Goal: Information Seeking & Learning: Check status

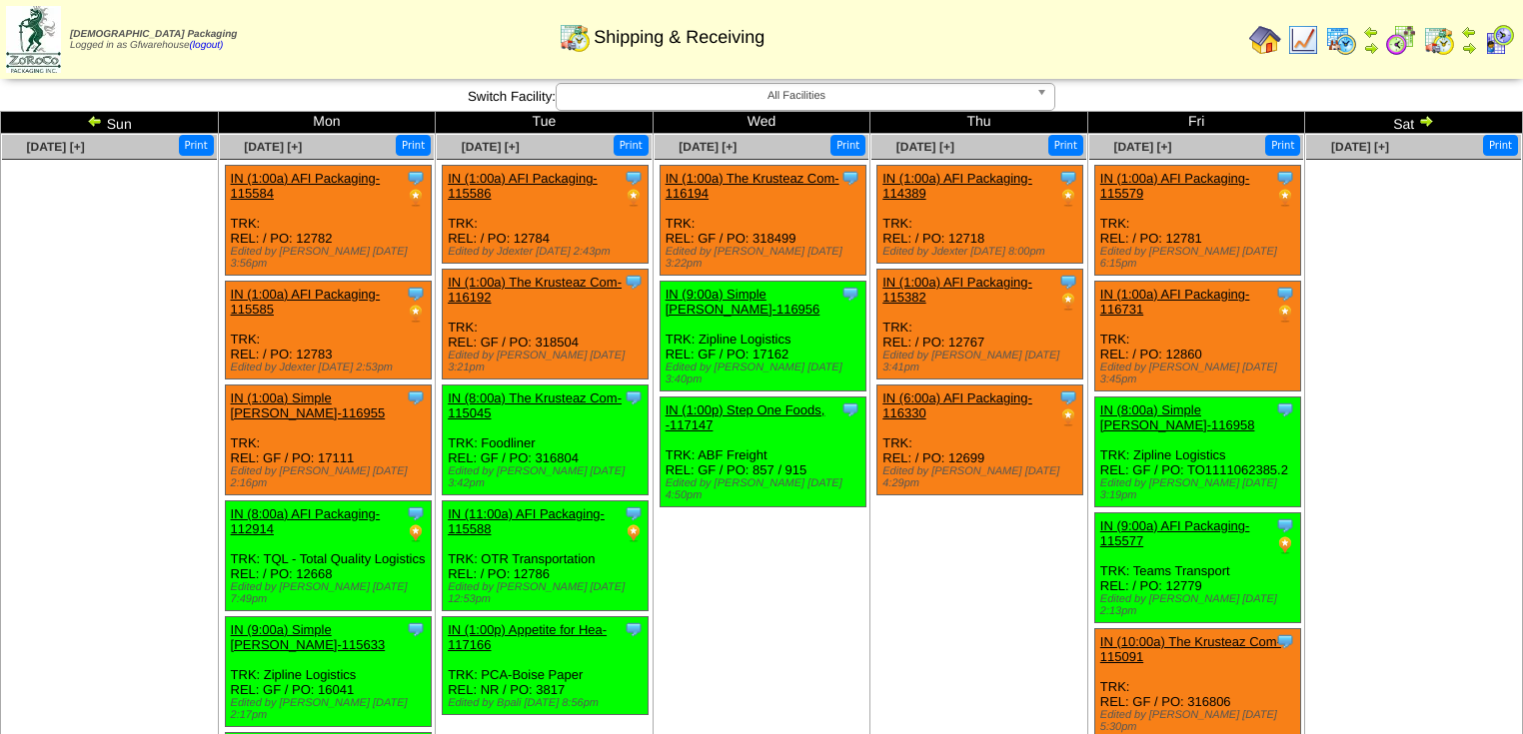
click at [91, 120] on img at bounding box center [95, 121] width 16 height 16
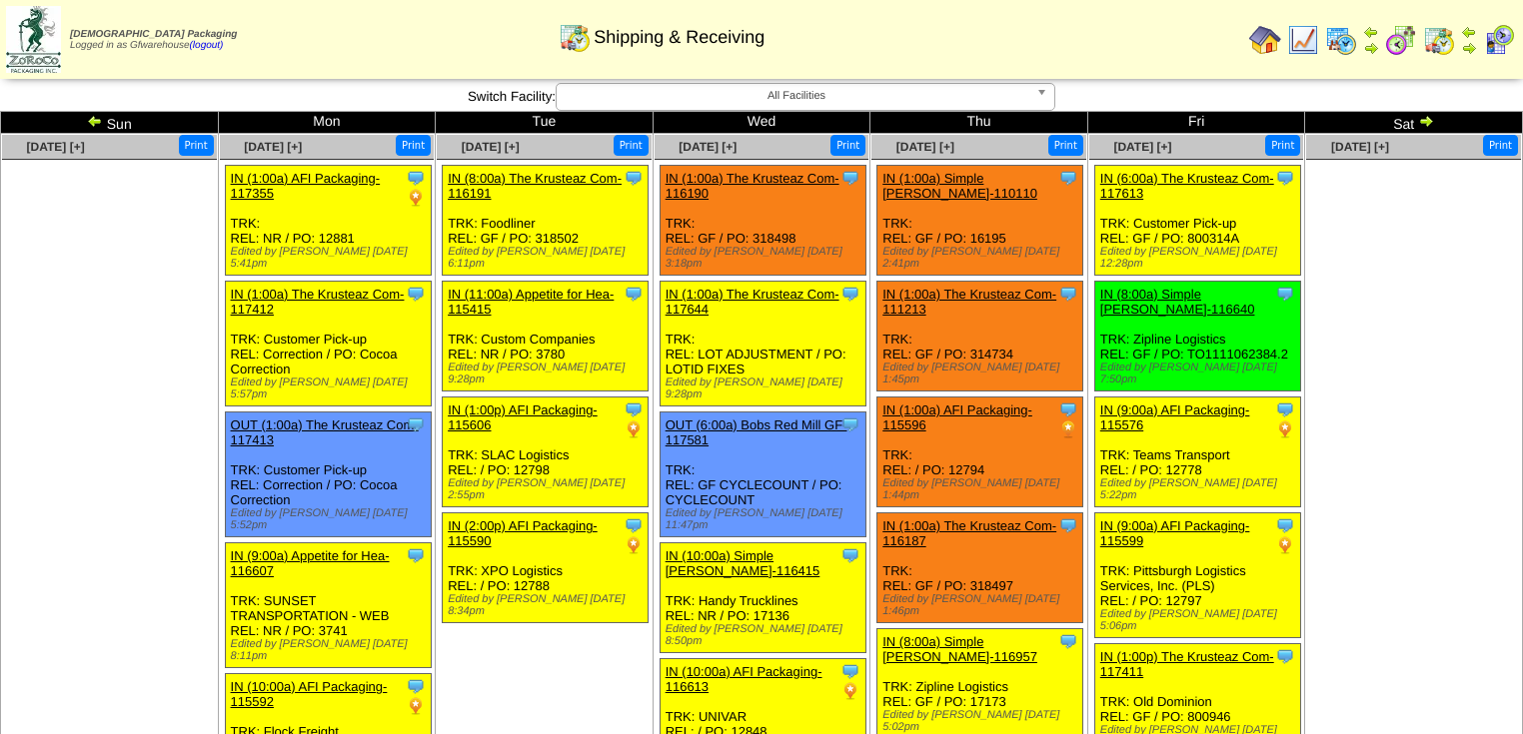
click at [1428, 123] on img at bounding box center [1426, 121] width 16 height 16
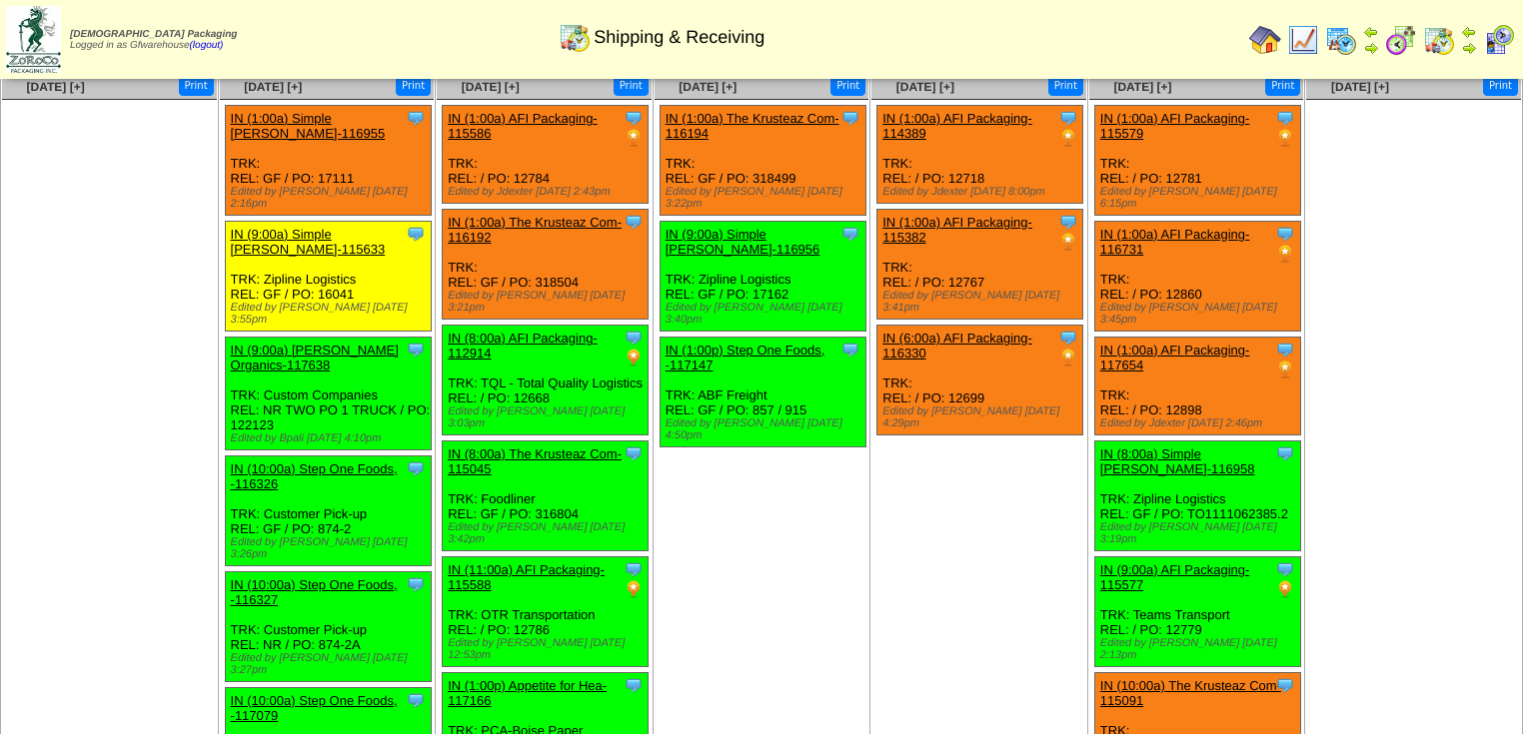
scroll to position [160, 0]
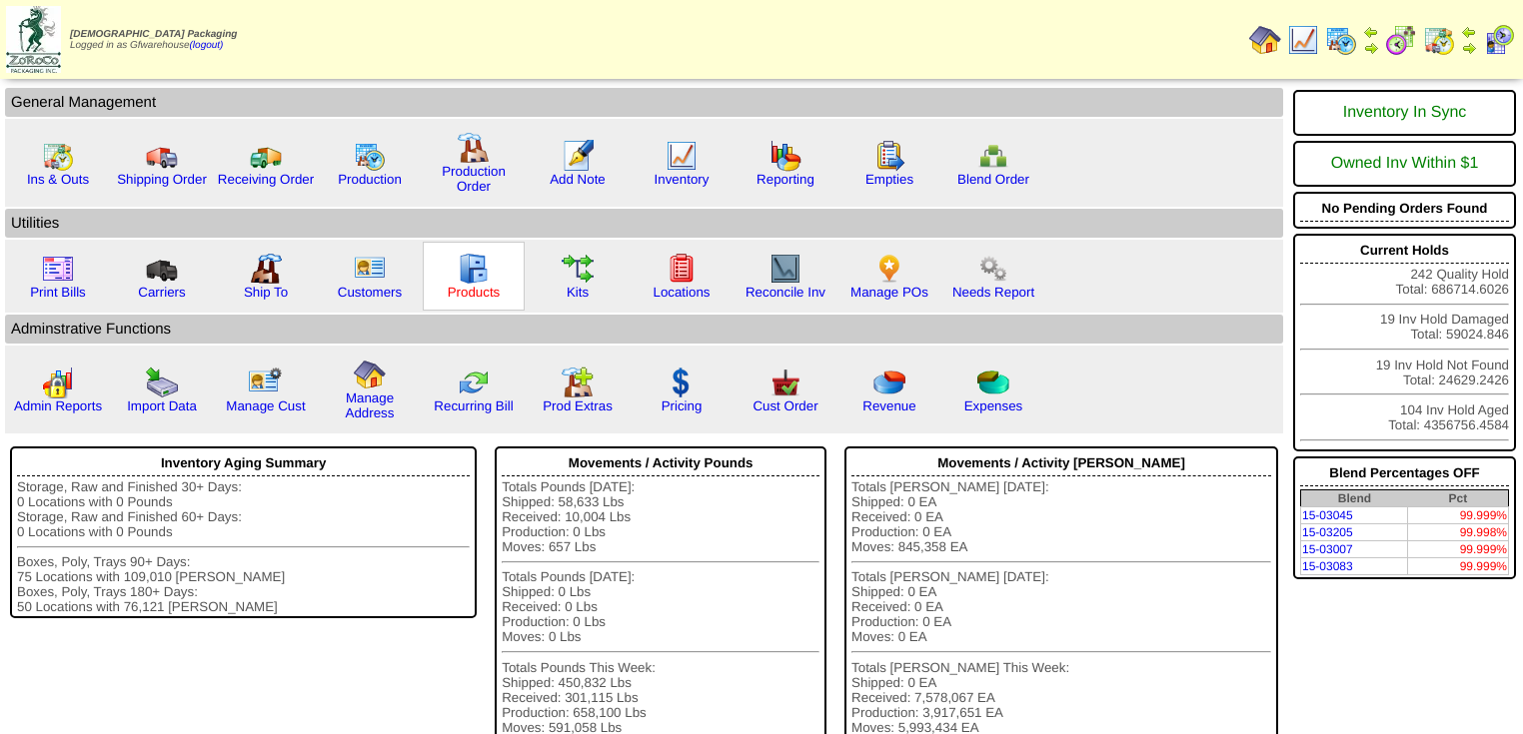
click at [471, 285] on link "Products" at bounding box center [474, 292] width 53 height 15
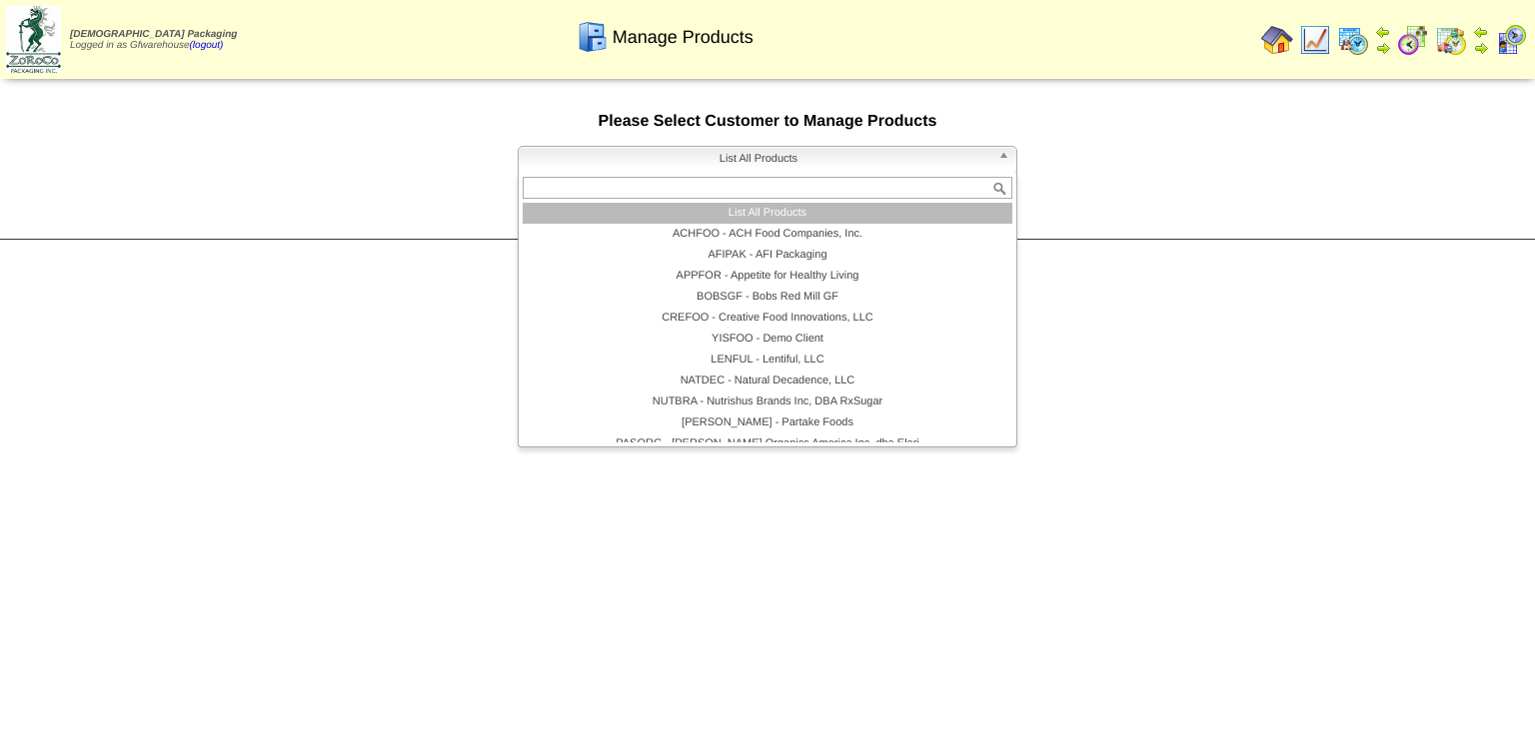
click at [649, 160] on span "List All Products" at bounding box center [759, 159] width 464 height 24
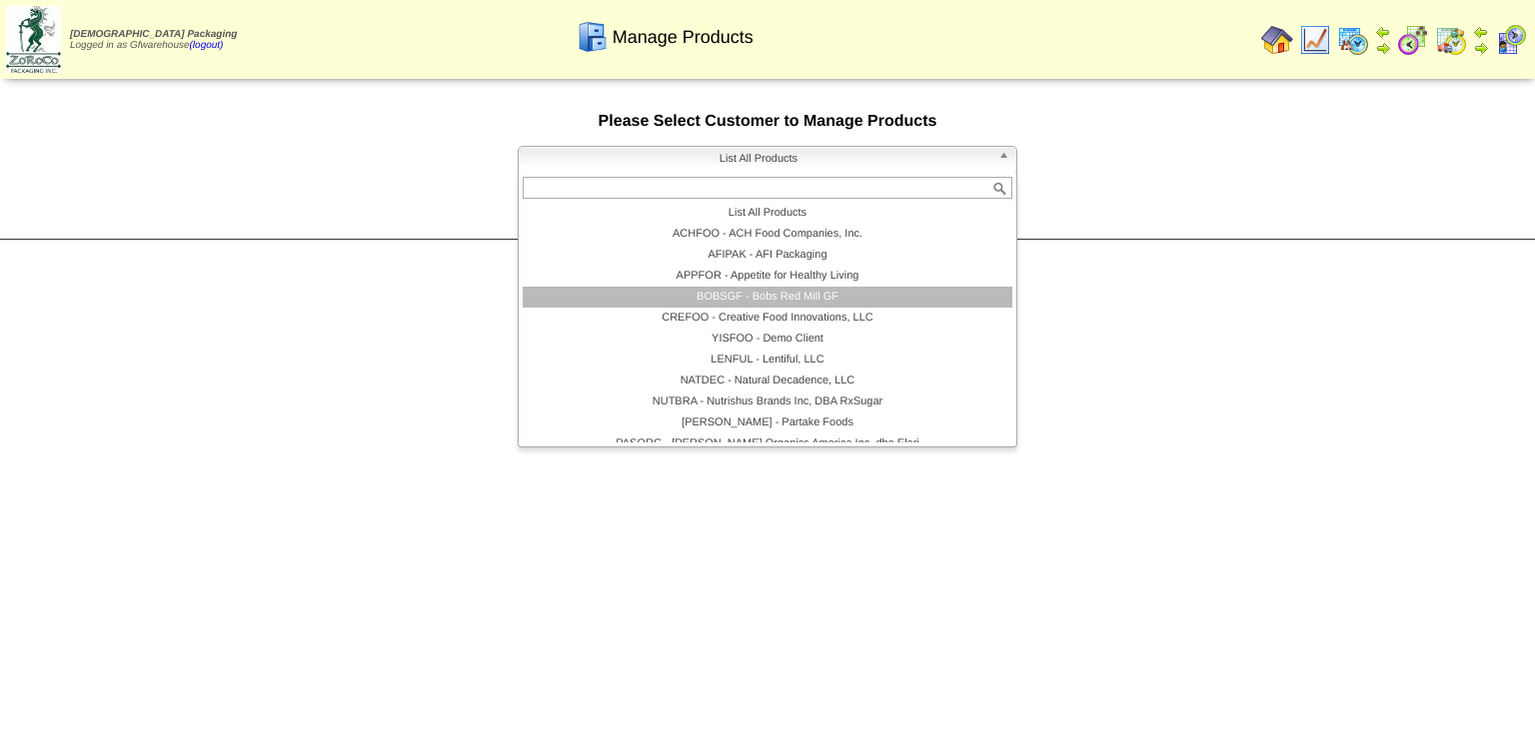
scroll to position [116, 0]
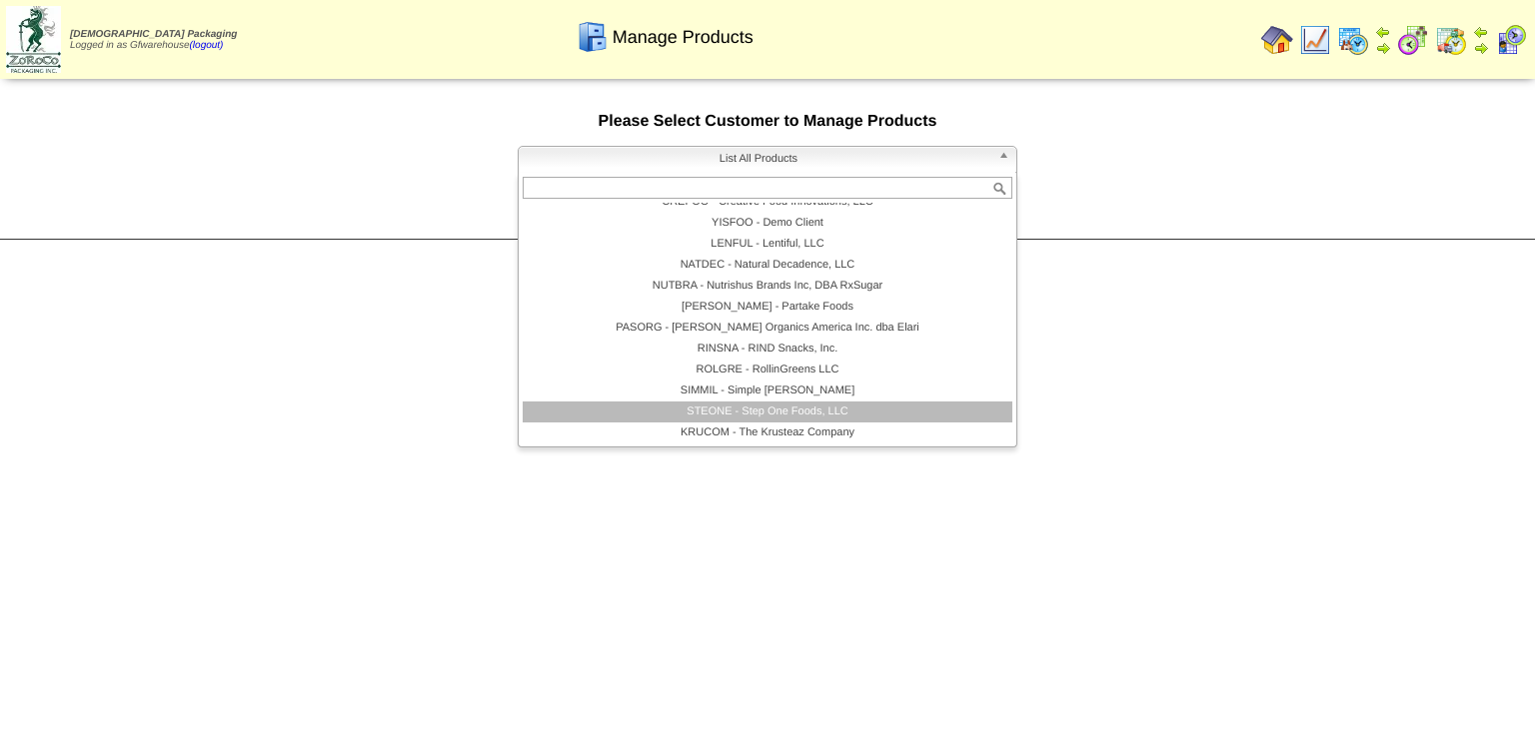
click at [750, 416] on li "STEONE - Step One Foods, LLC" at bounding box center [768, 412] width 490 height 21
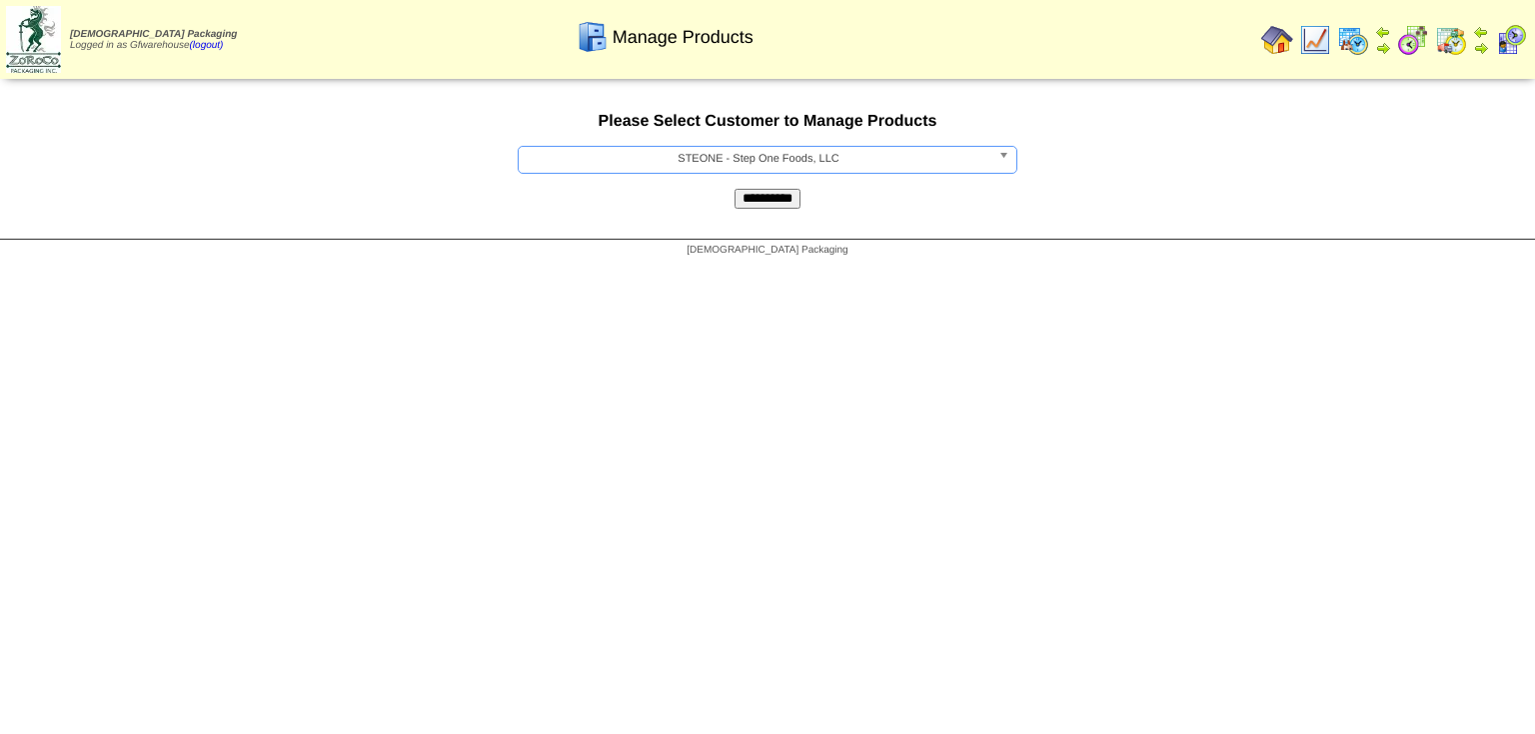
click at [780, 208] on input "**********" at bounding box center [767, 199] width 66 height 20
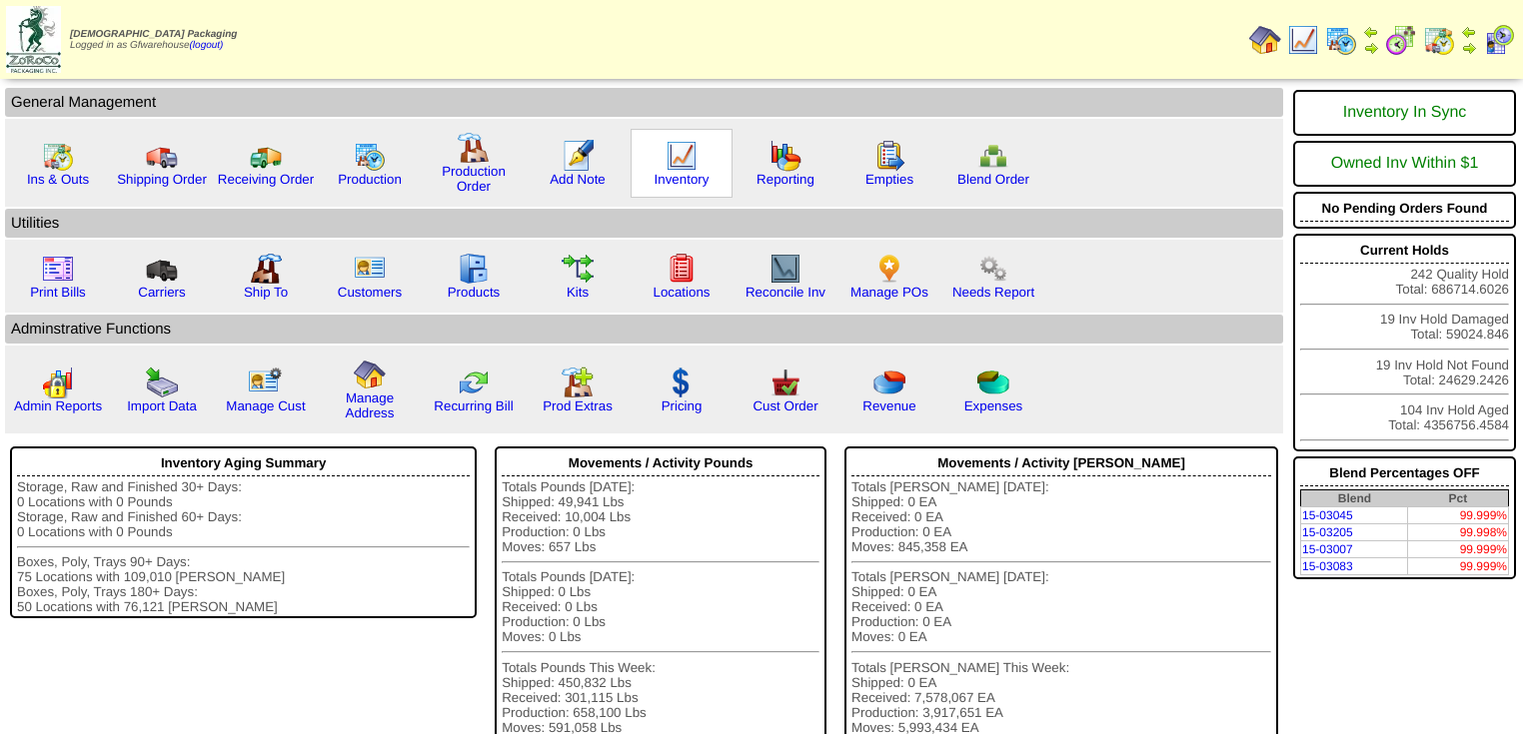
click at [676, 152] on img at bounding box center [681, 156] width 32 height 32
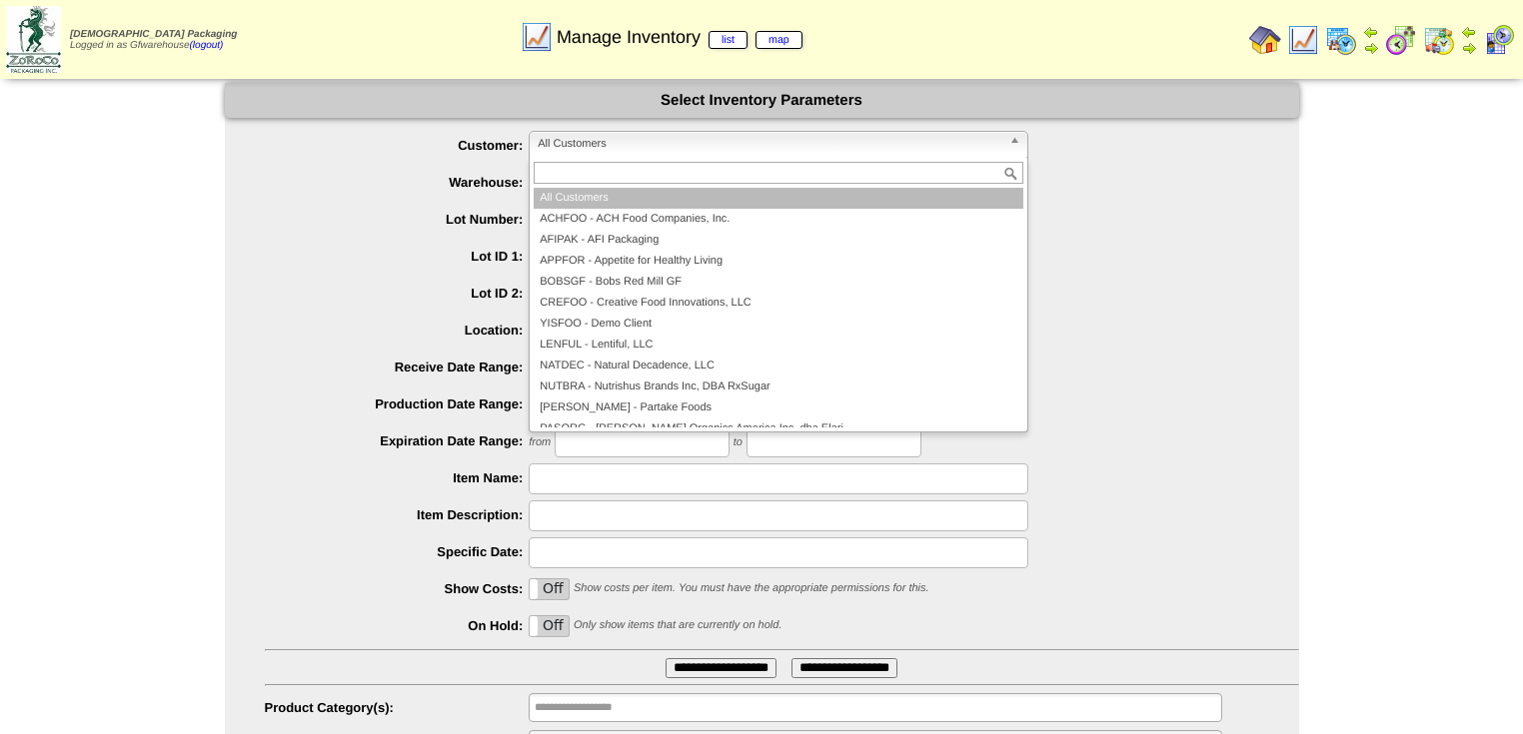
click at [653, 141] on span "All Customers" at bounding box center [770, 144] width 464 height 24
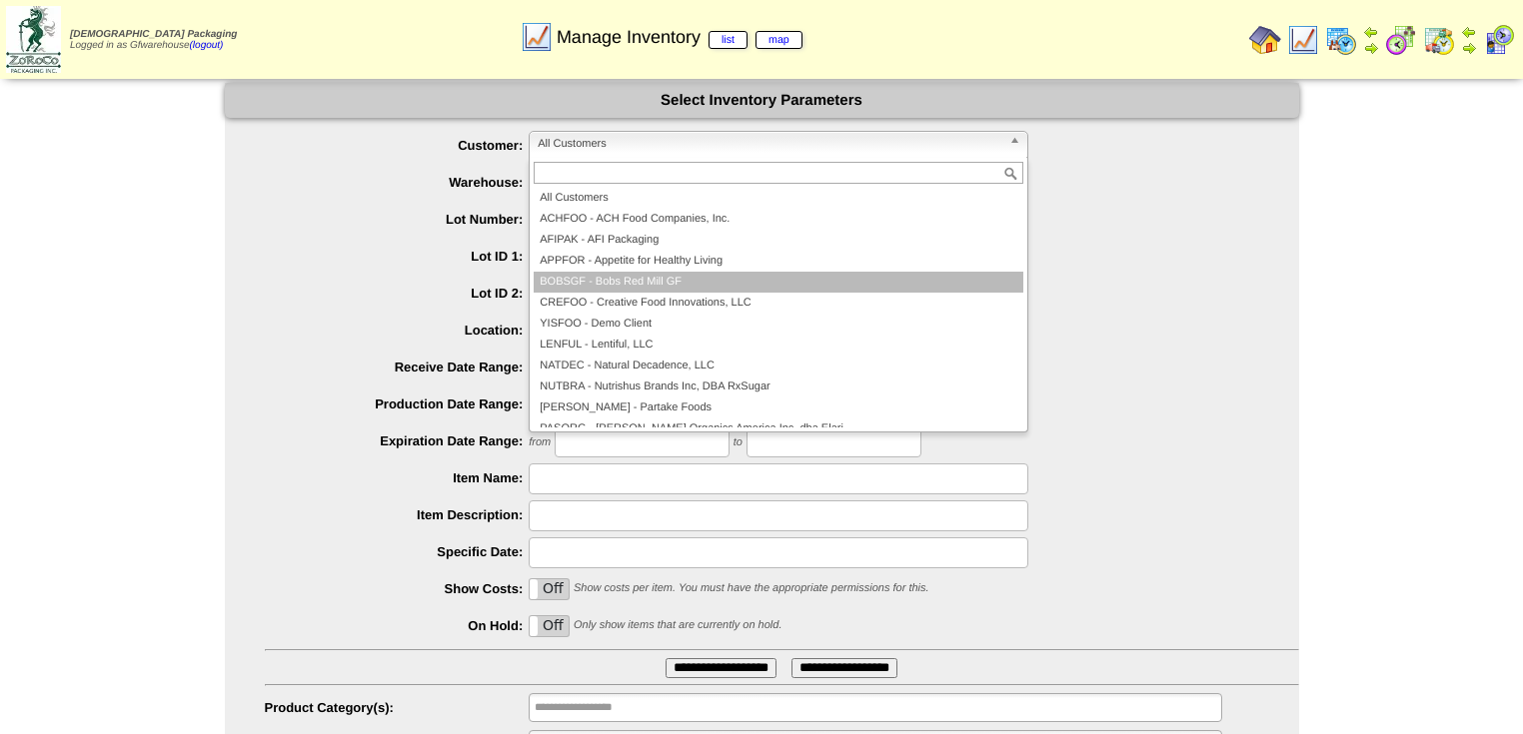
scroll to position [116, 0]
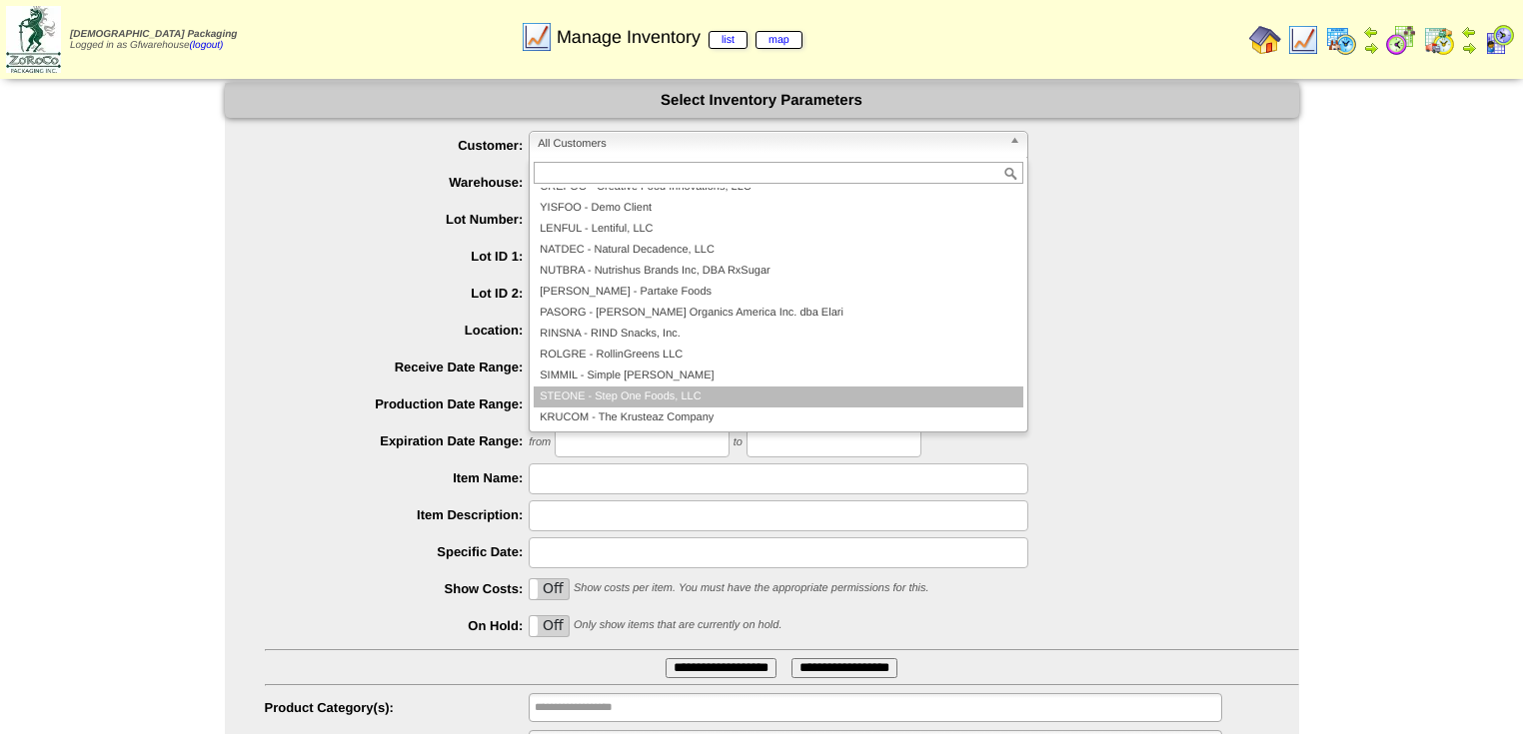
click at [679, 391] on li "STEONE - Step One Foods, LLC" at bounding box center [779, 397] width 490 height 21
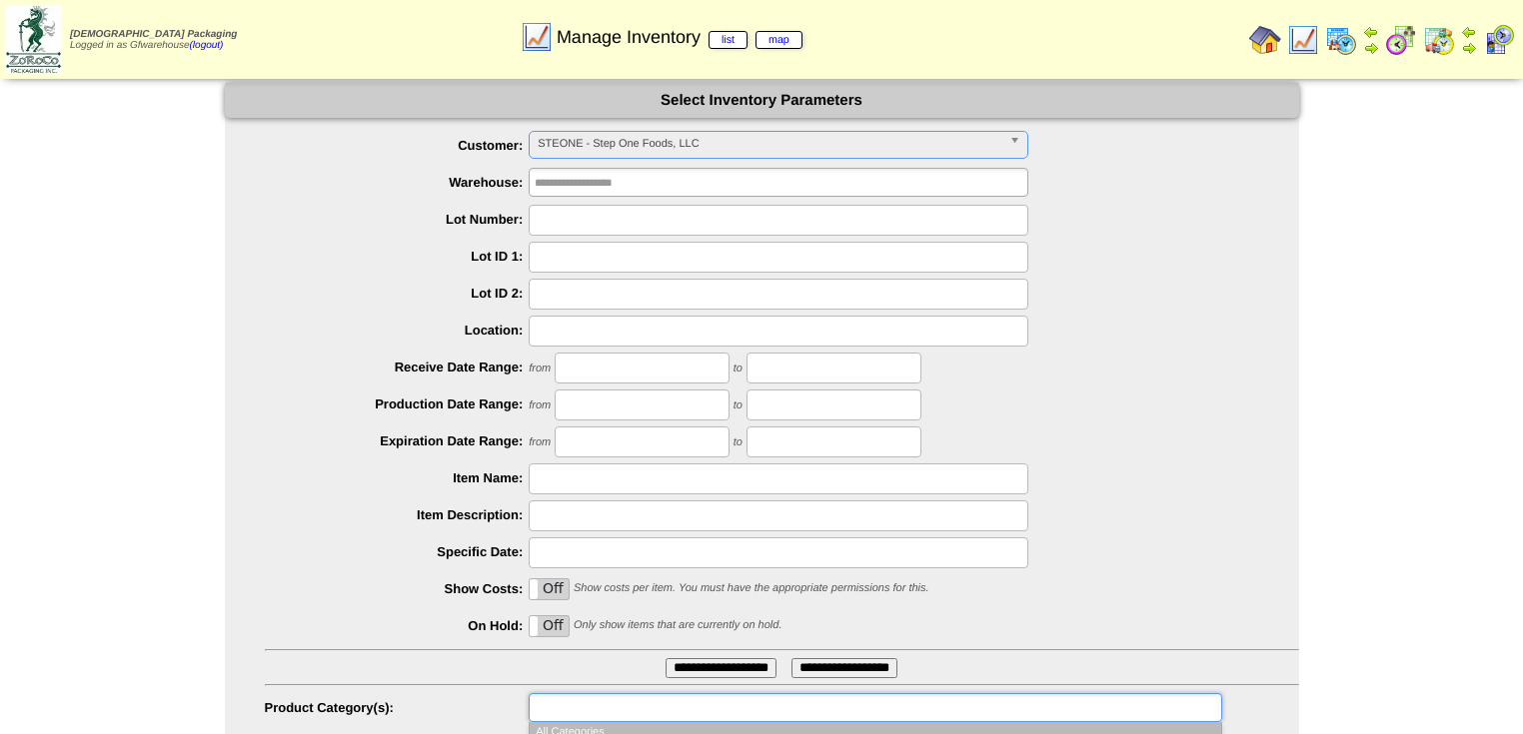
click at [651, 704] on input "text" at bounding box center [599, 707] width 128 height 25
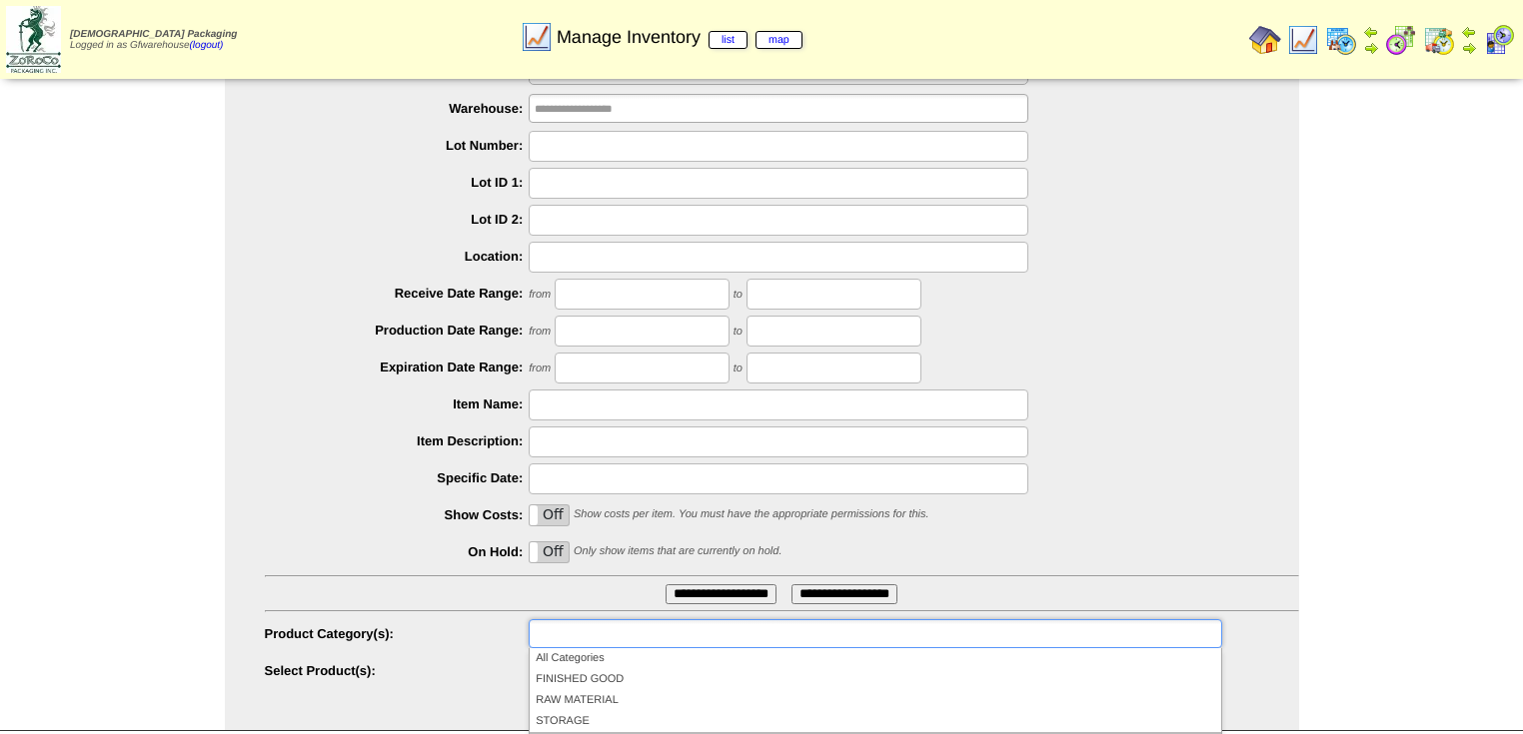
scroll to position [160, 0]
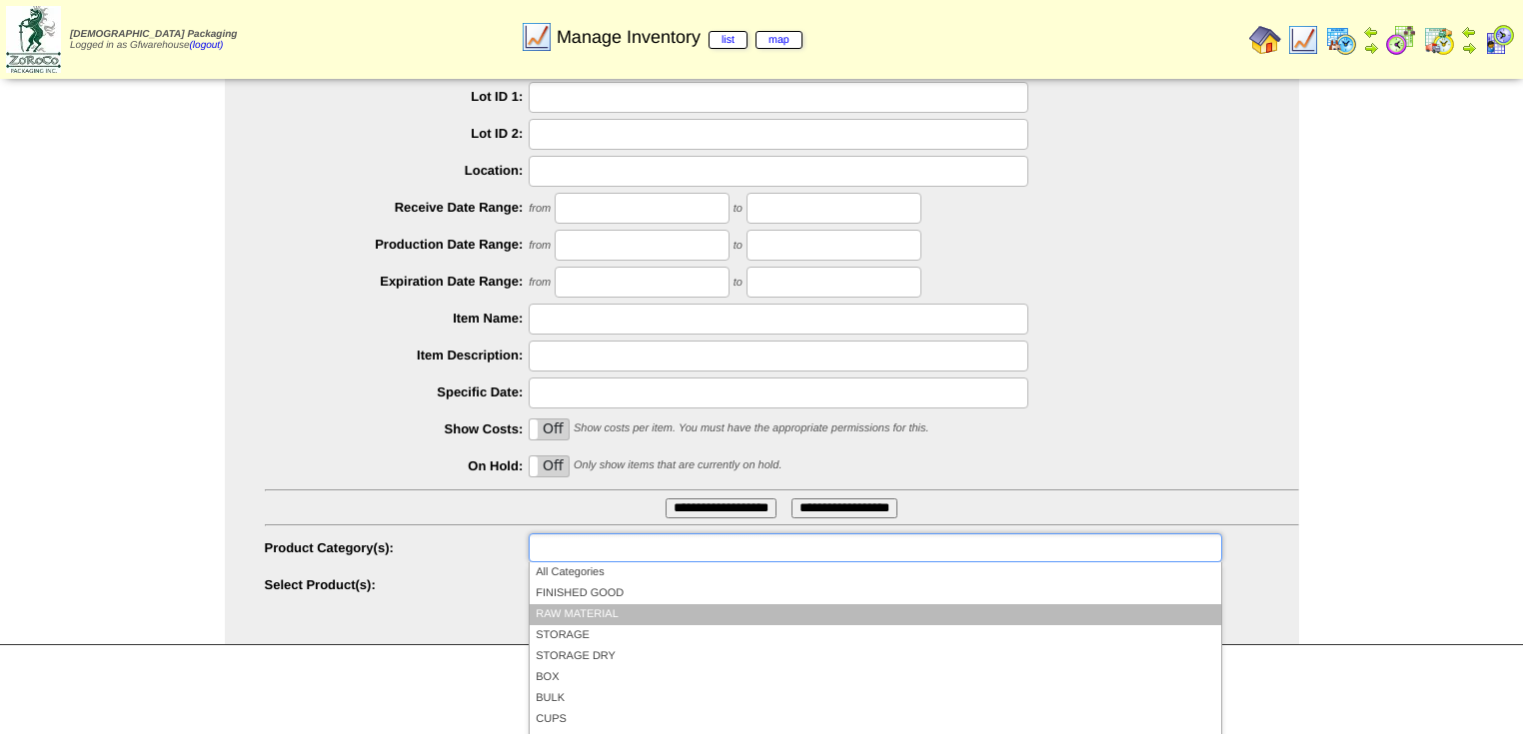
click at [580, 612] on li "RAW MATERIAL" at bounding box center [875, 615] width 690 height 21
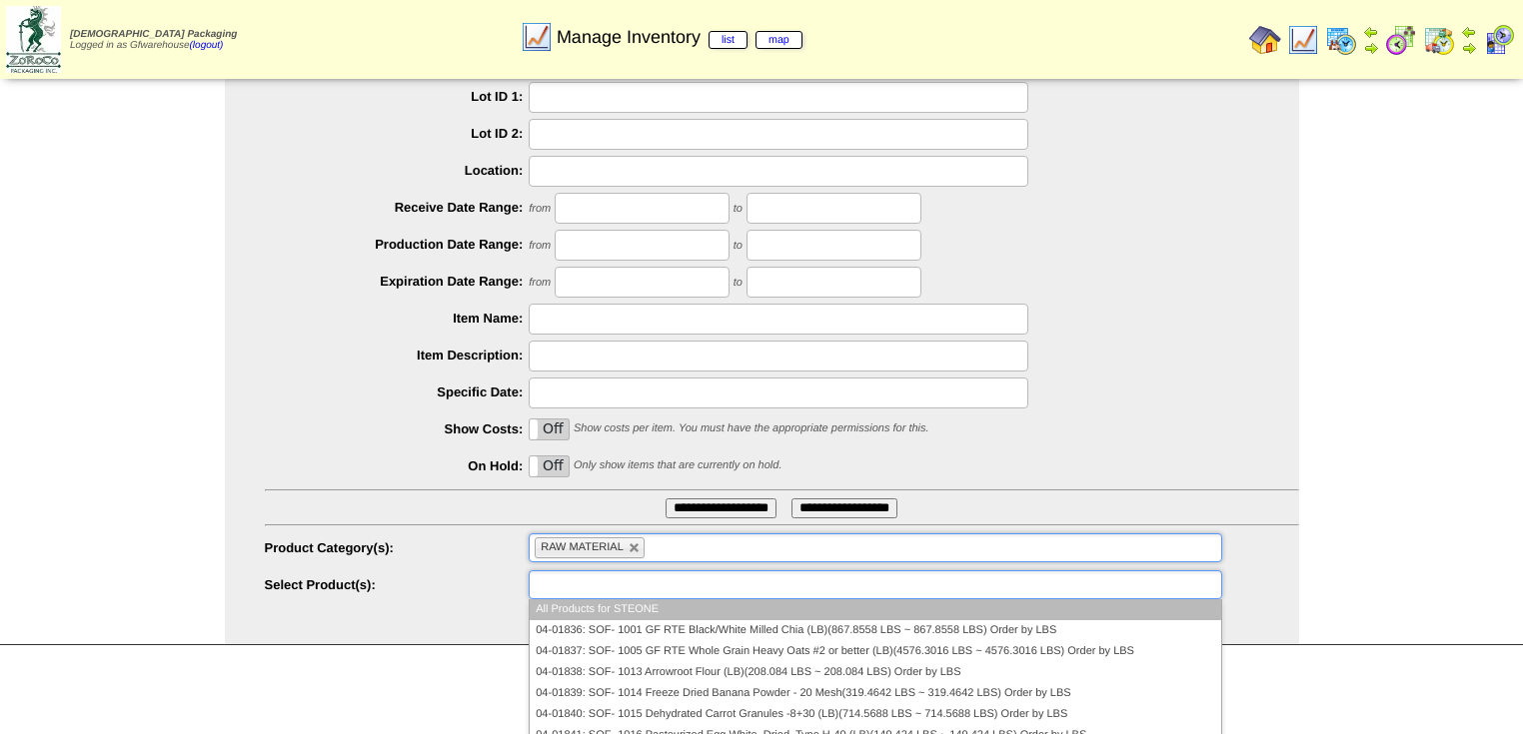
click at [608, 586] on input "text" at bounding box center [599, 585] width 128 height 25
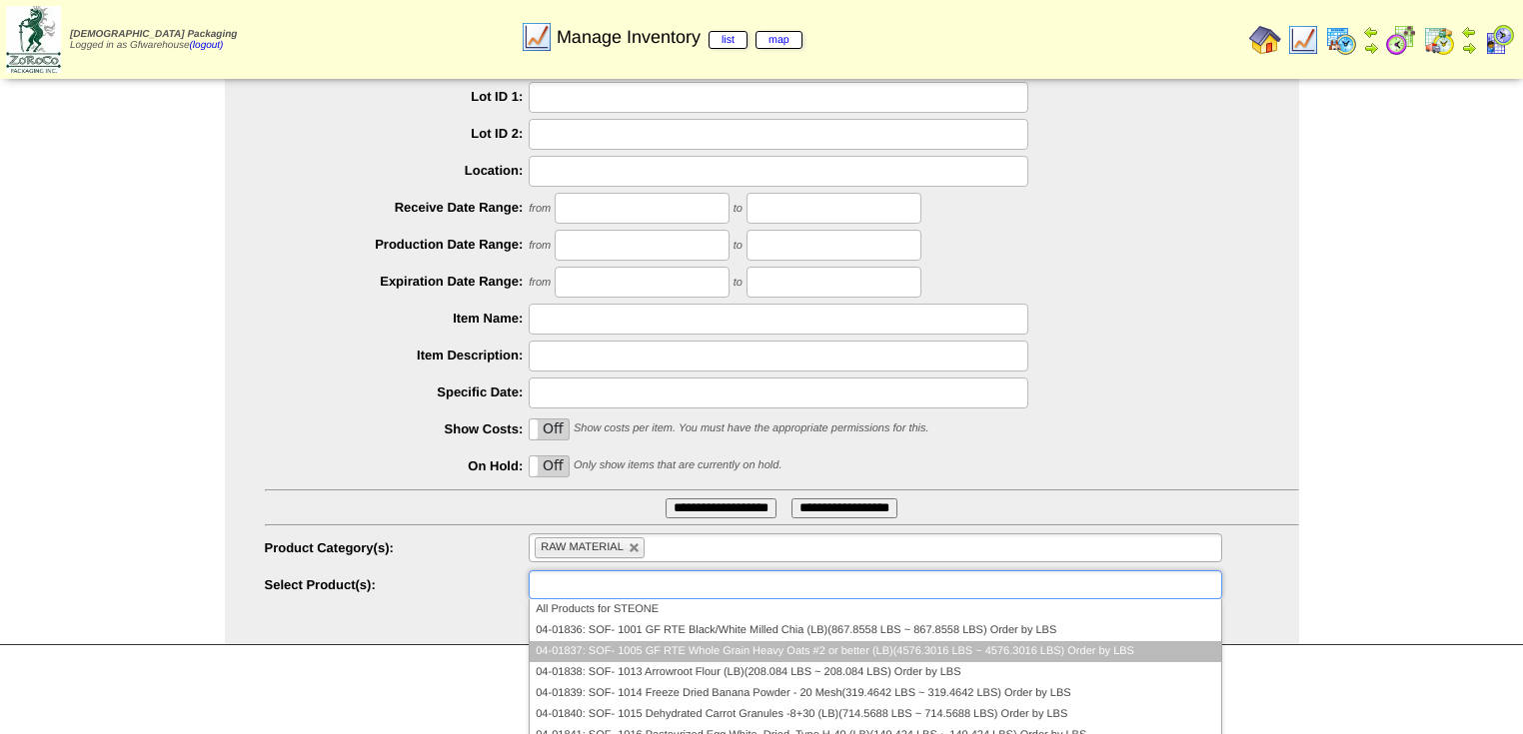
click at [663, 651] on li "04-01837: SOF- 1005 GF RTE Whole Grain Heavy Oats #2 or better (LB)(4576.3016 L…" at bounding box center [875, 651] width 690 height 21
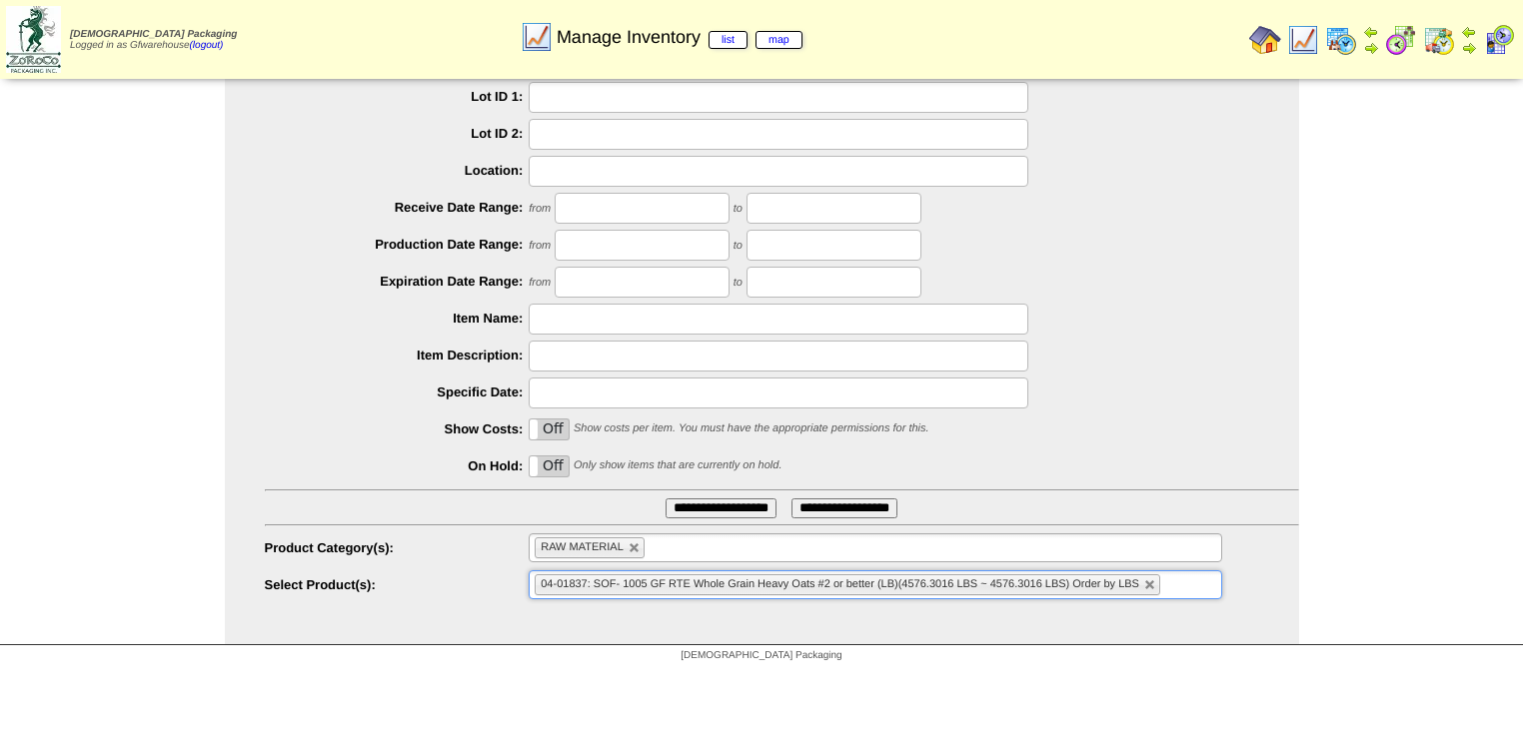
click at [733, 504] on input "**********" at bounding box center [720, 509] width 111 height 20
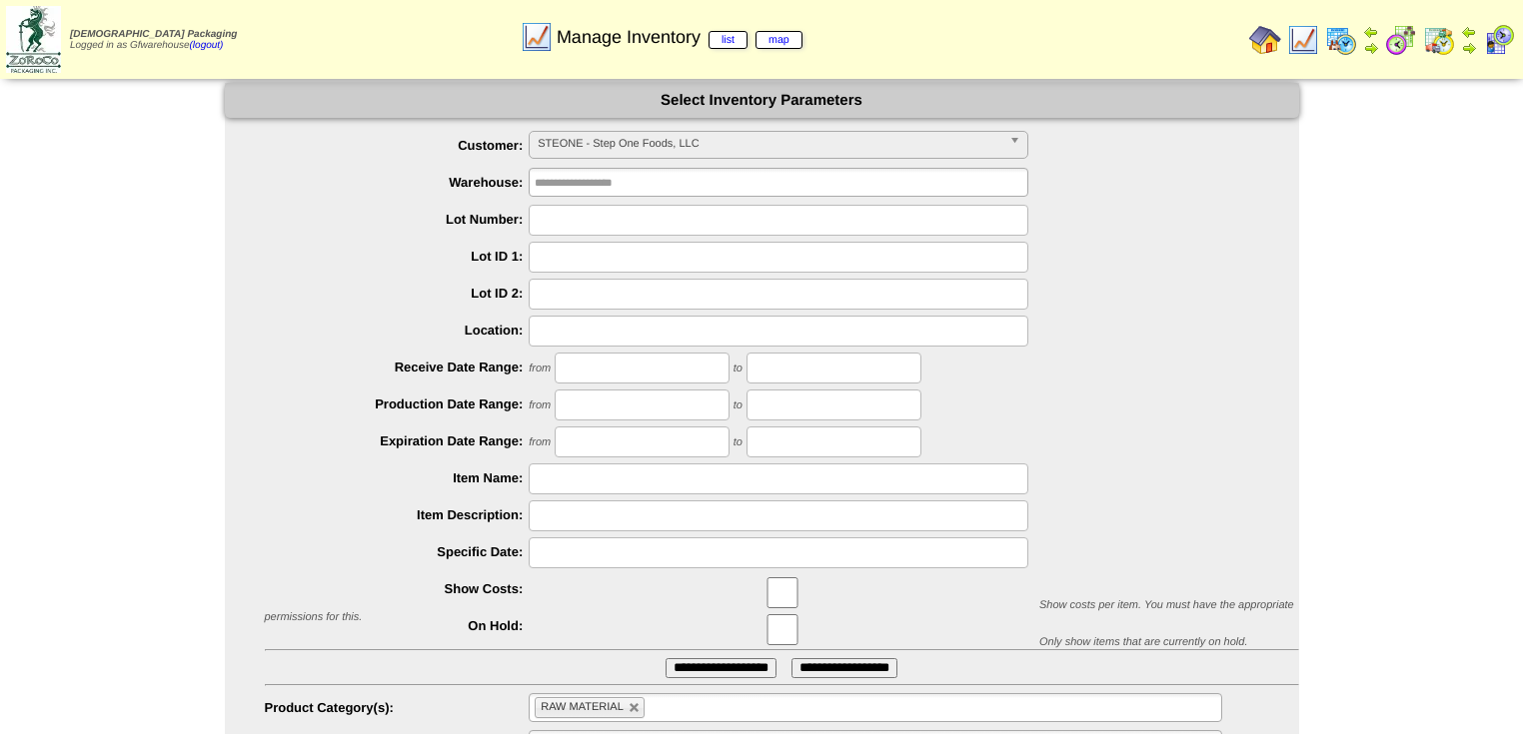
scroll to position [98, 0]
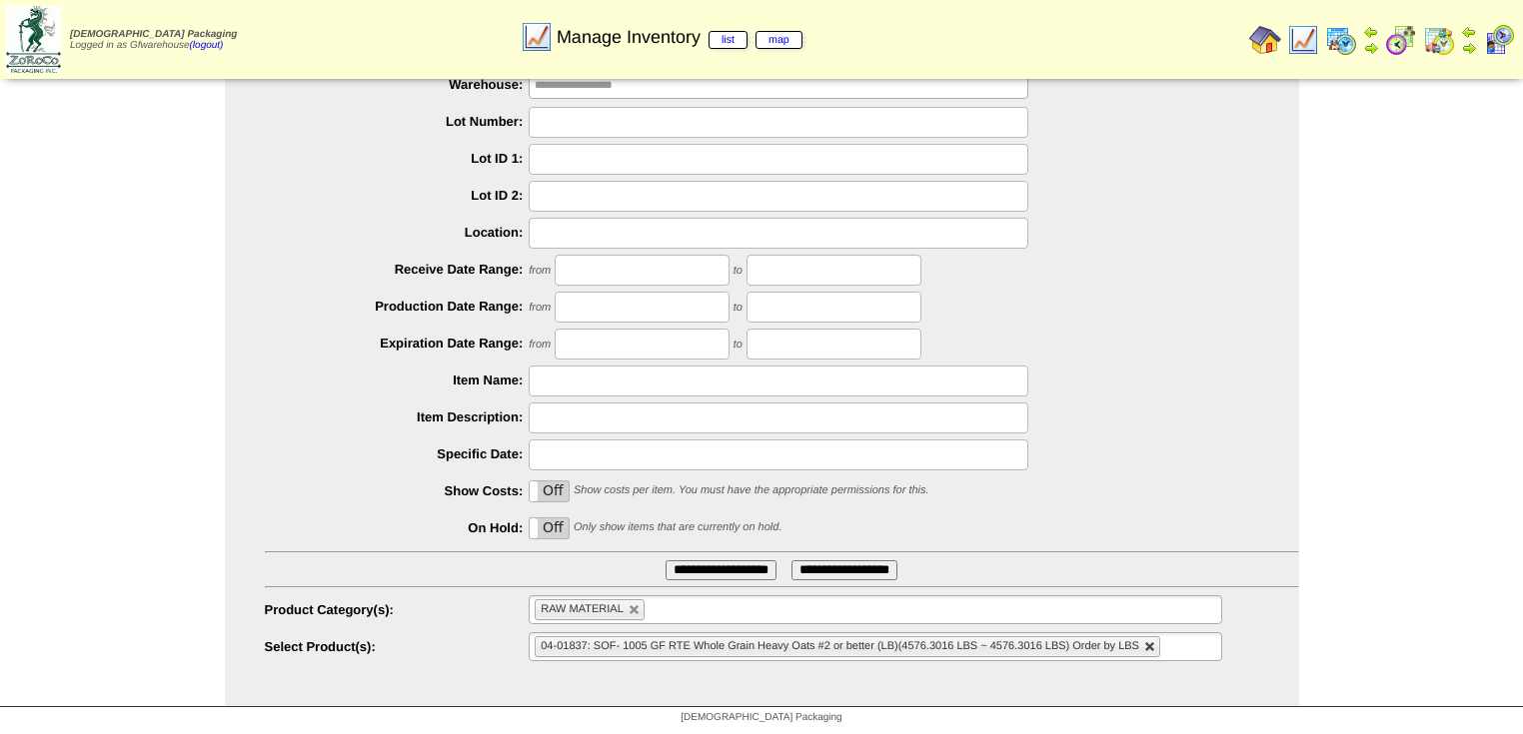
click at [1144, 646] on link at bounding box center [1150, 647] width 12 height 12
type input "**********"
click at [917, 655] on ul at bounding box center [875, 646] width 692 height 29
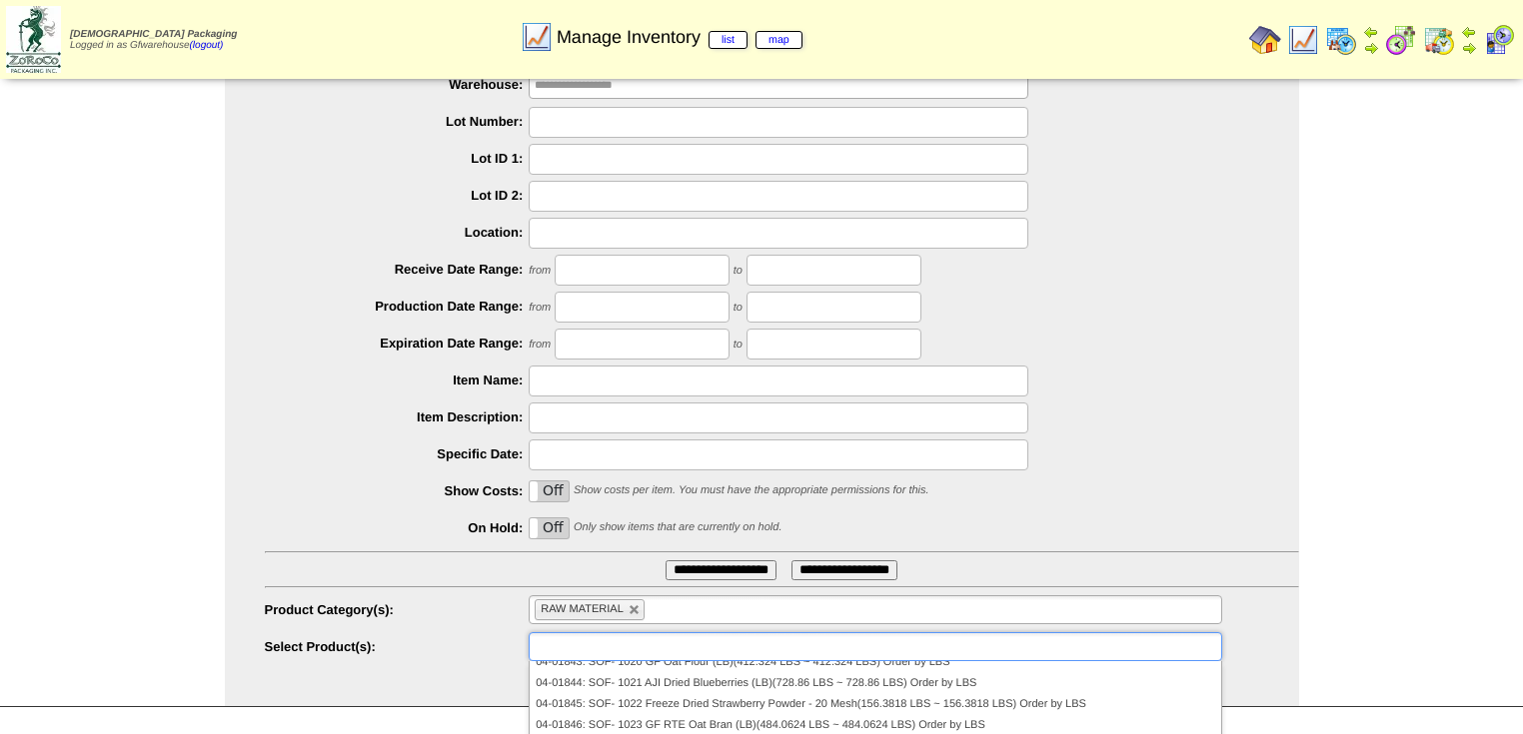
scroll to position [320, 0]
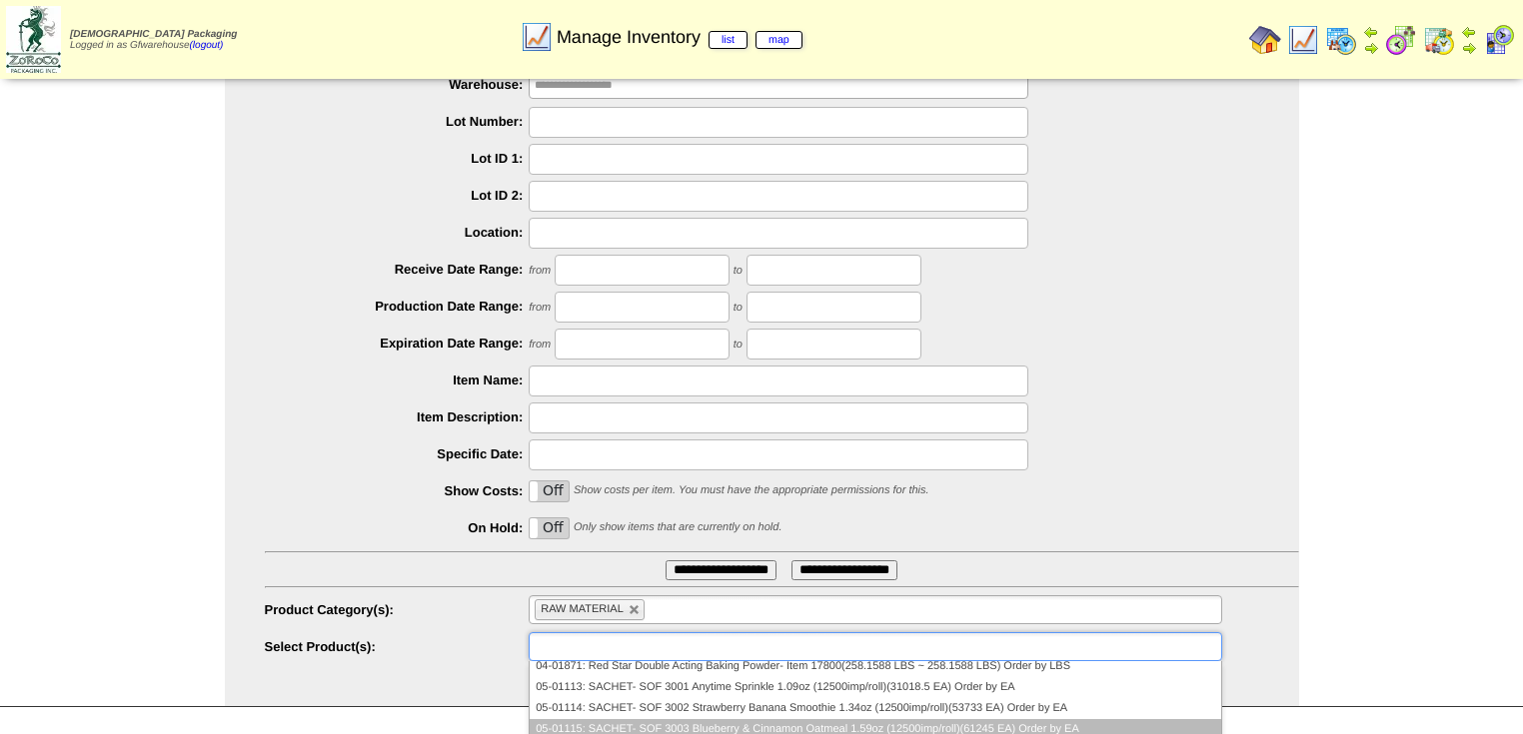
click at [851, 719] on li "05-01115: SACHET- SOF 3003 Blueberry & Cinnamon Oatmeal 1.59oz (12500imp/roll)(…" at bounding box center [875, 729] width 690 height 21
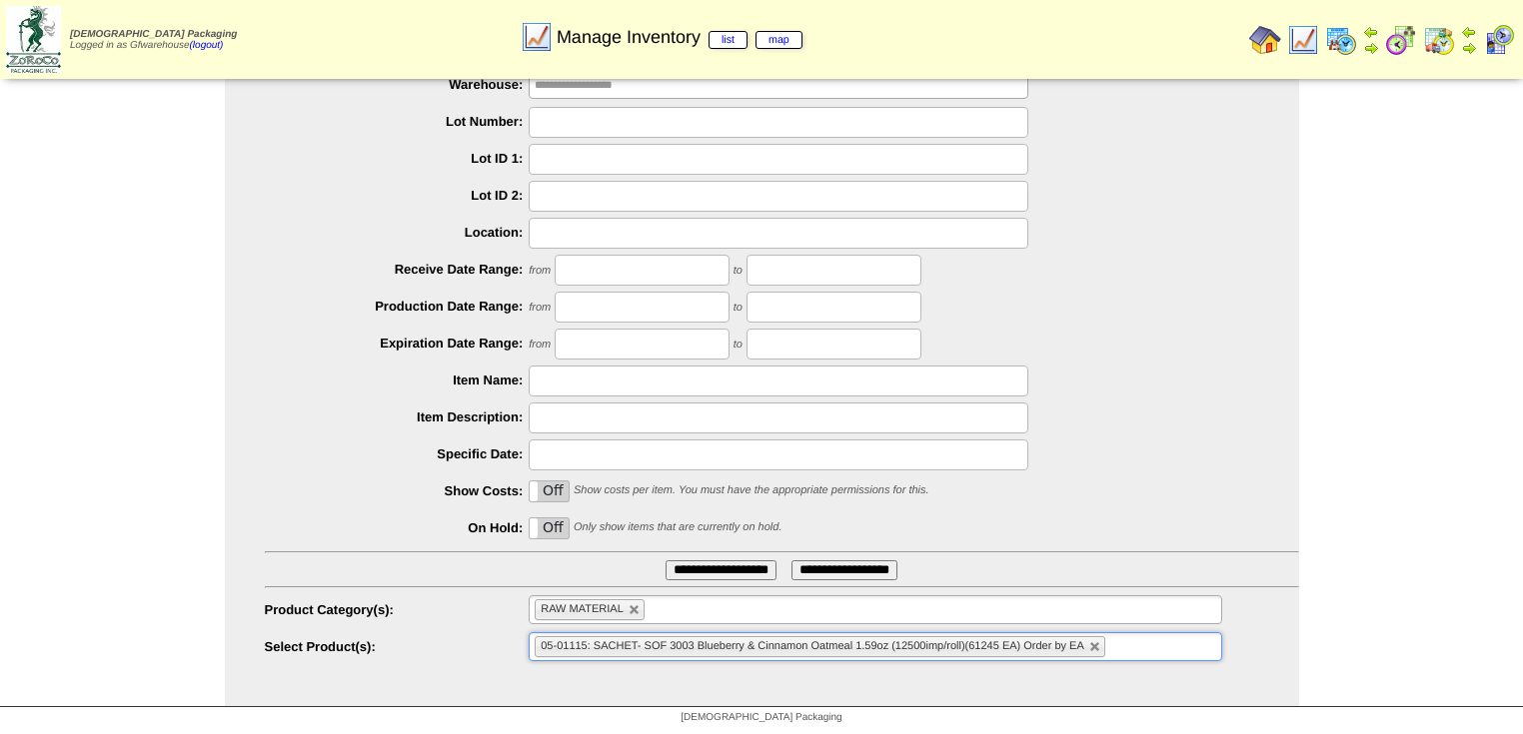
click at [751, 569] on input "**********" at bounding box center [720, 571] width 111 height 20
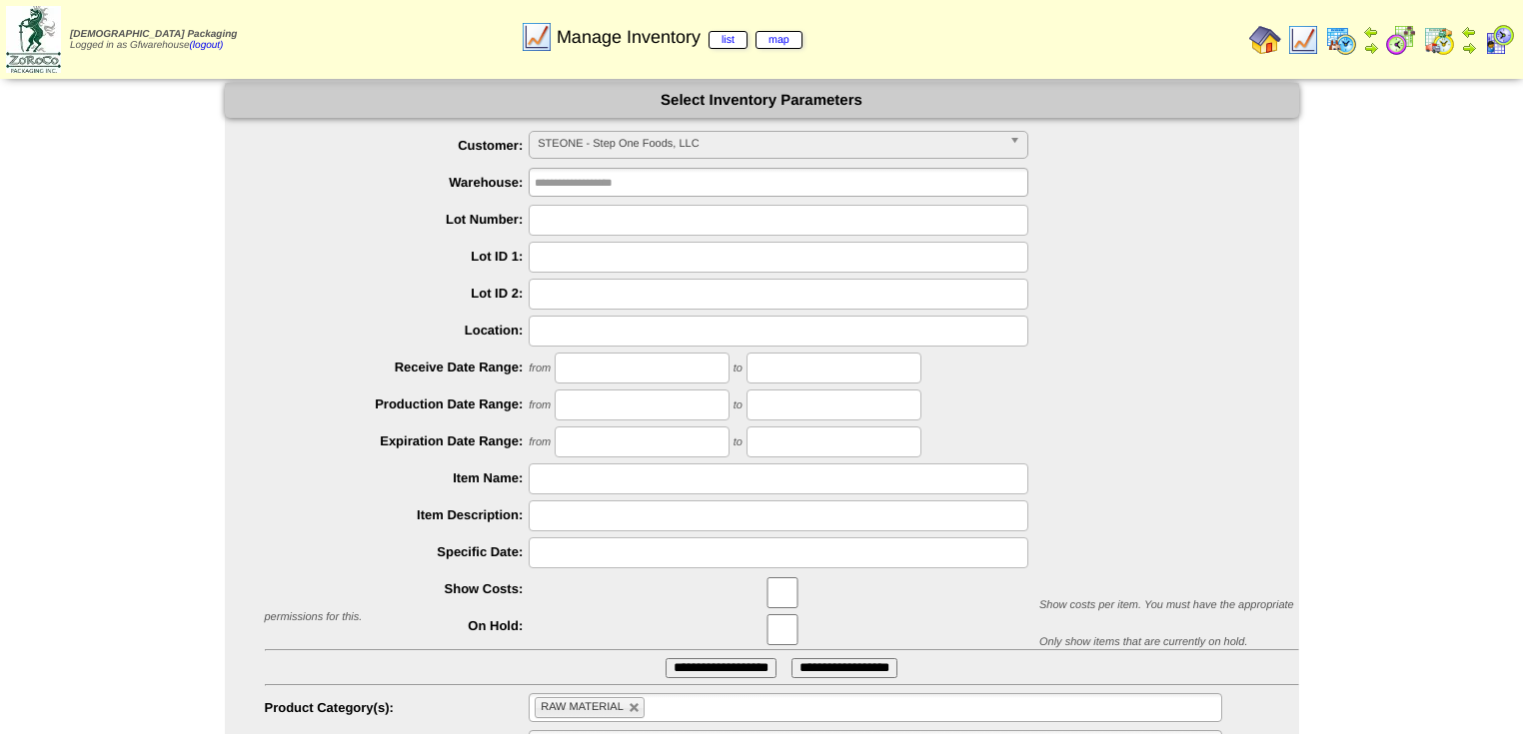
scroll to position [98, 0]
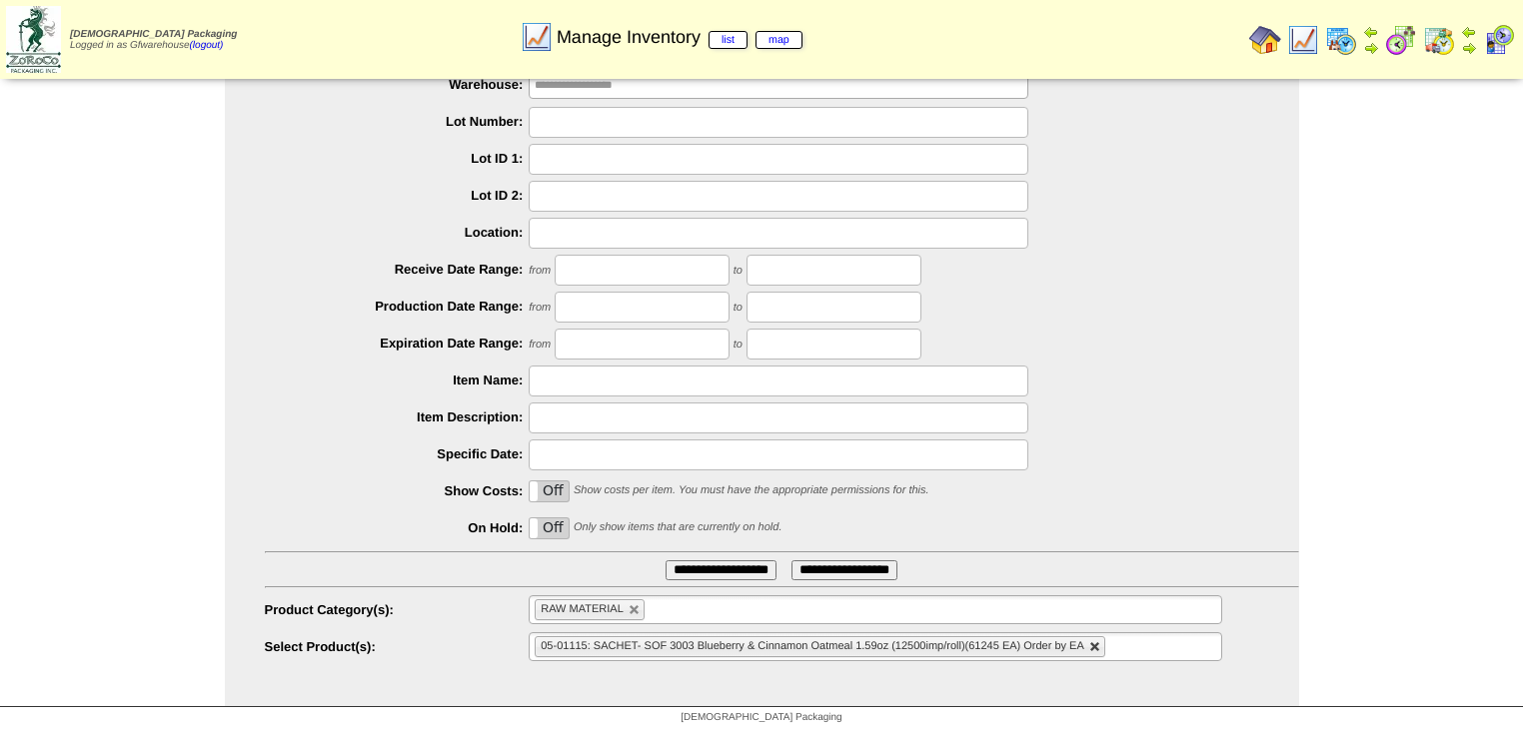
click at [1095, 646] on link at bounding box center [1095, 647] width 12 height 12
type input "**********"
click at [759, 646] on ul at bounding box center [875, 646] width 692 height 29
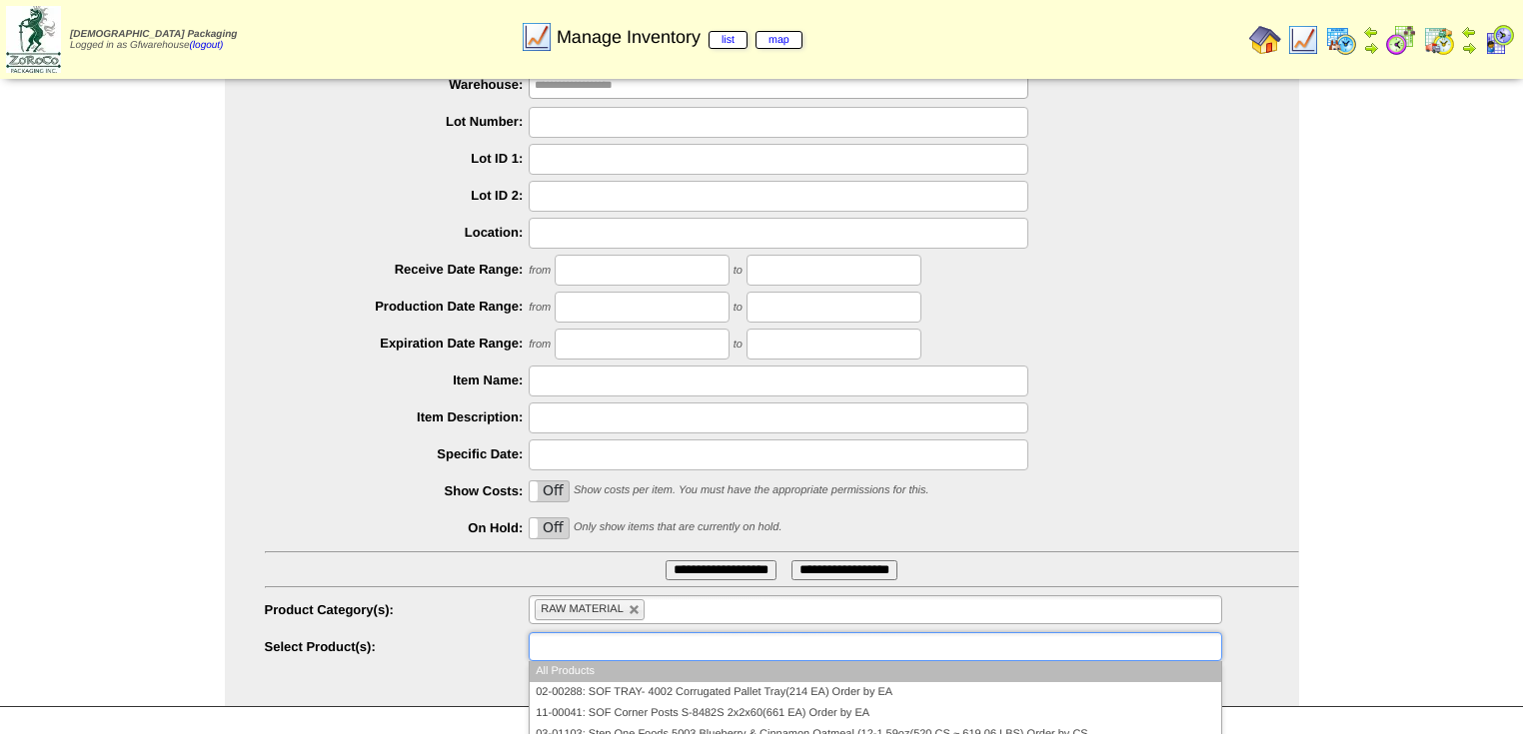
click at [615, 666] on li "All Products" at bounding box center [875, 671] width 690 height 21
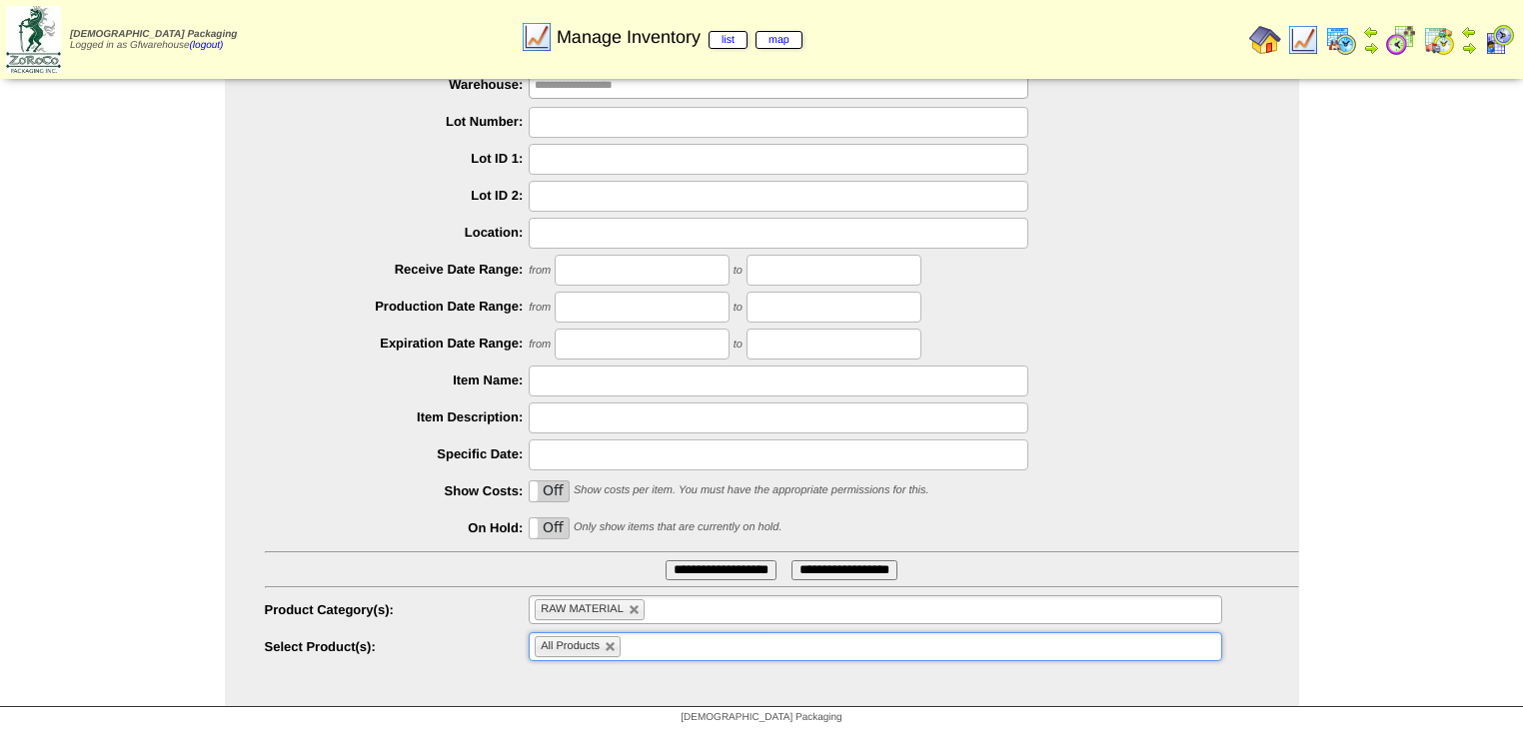
click at [719, 570] on input "**********" at bounding box center [720, 571] width 111 height 20
